Goal: Check status: Check status

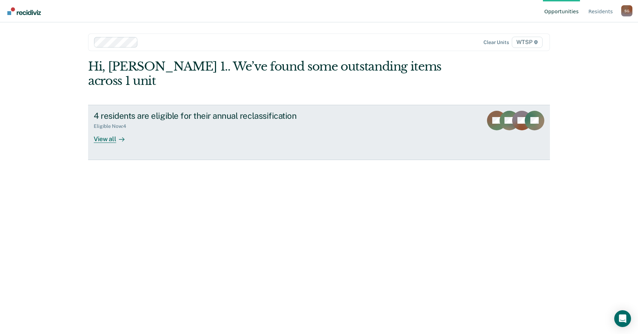
click at [102, 129] on div "View all" at bounding box center [113, 136] width 39 height 14
